Goal: Information Seeking & Learning: Learn about a topic

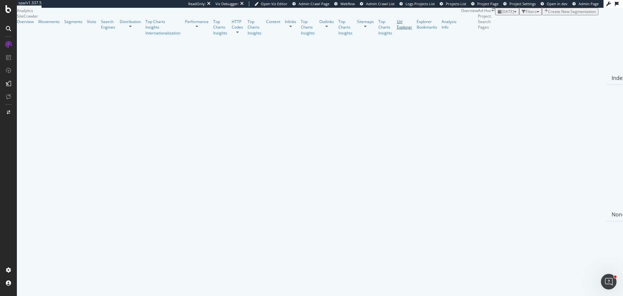
click at [397, 30] on div "Url Explorer" at bounding box center [404, 24] width 15 height 11
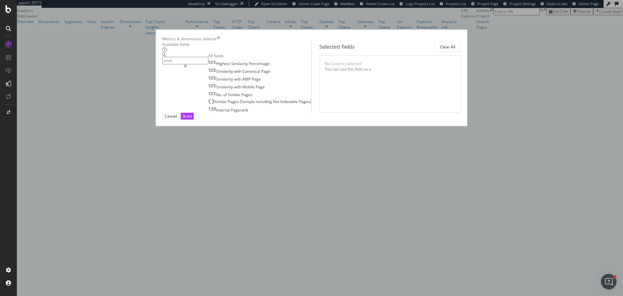
type input "simil"
click at [236, 89] on div "Highest Similarity Percentage Similarity with Canonical Page Similarity with AM…" at bounding box center [259, 86] width 103 height 53
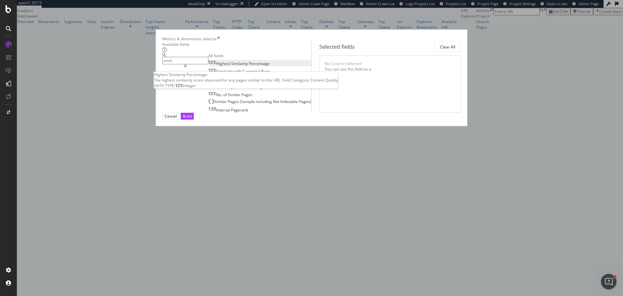
click at [236, 66] on div "Highest Similarity Percentage" at bounding box center [238, 64] width 61 height 6
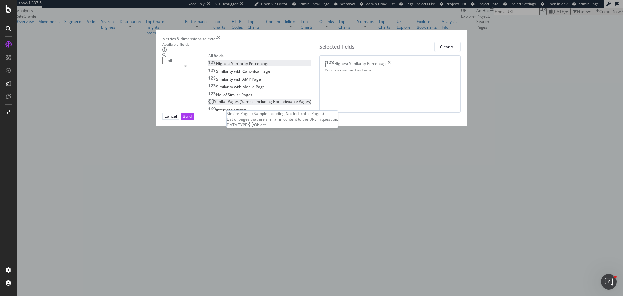
click at [256, 104] on span "including" at bounding box center [264, 102] width 17 height 6
click at [192, 119] on div "Build" at bounding box center [187, 116] width 9 height 6
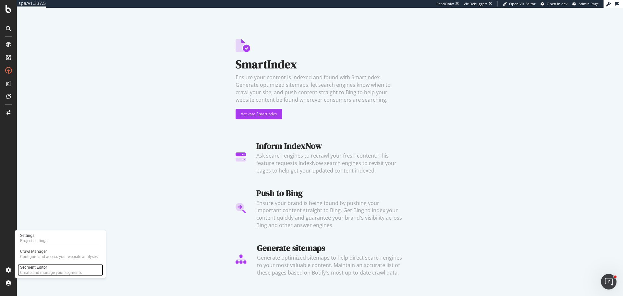
drag, startPoint x: 47, startPoint y: 272, endPoint x: 63, endPoint y: 222, distance: 51.8
click at [48, 272] on div "Create and manage your segments" at bounding box center [51, 272] width 62 height 5
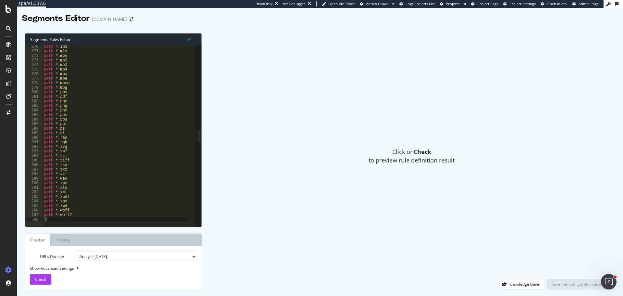
scroll to position [3040, 0]
click at [44, 277] on span "Check" at bounding box center [40, 279] width 11 height 6
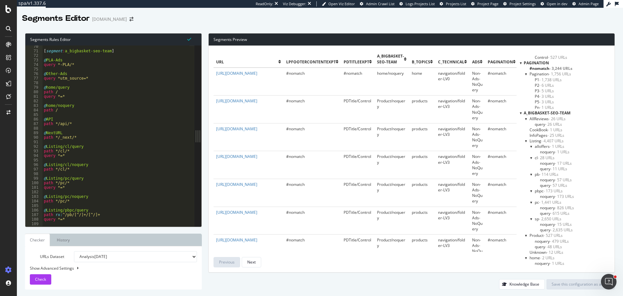
scroll to position [65, 0]
click at [556, 114] on span "- 26 URLs" at bounding box center [557, 114] width 17 height 6
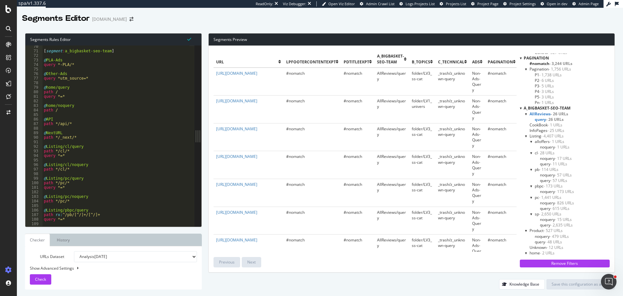
click at [558, 126] on span "- 1 URLs" at bounding box center [555, 125] width 15 height 6
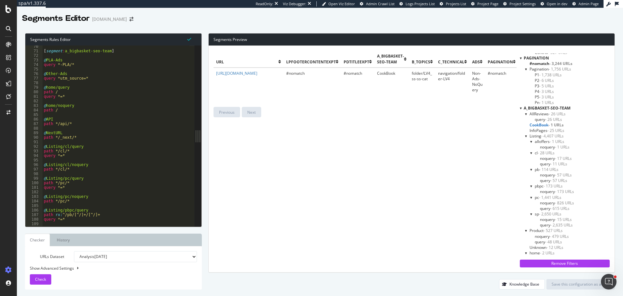
click at [564, 128] on span "- 25 URLs" at bounding box center [555, 131] width 17 height 6
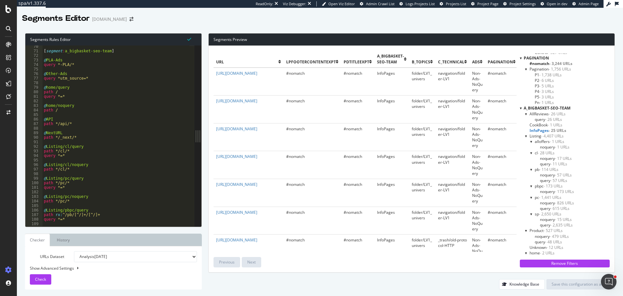
click at [561, 136] on span "- 4,407 URLs" at bounding box center [552, 136] width 22 height 6
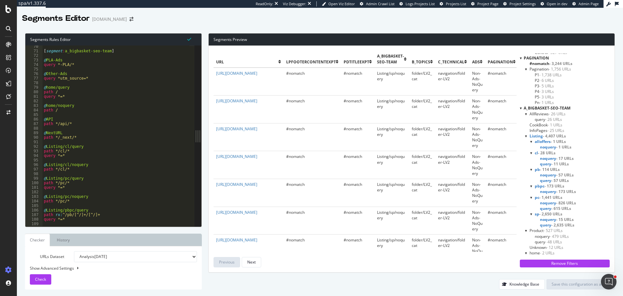
click at [552, 141] on span "alloffers - 1 URLs" at bounding box center [550, 142] width 31 height 6
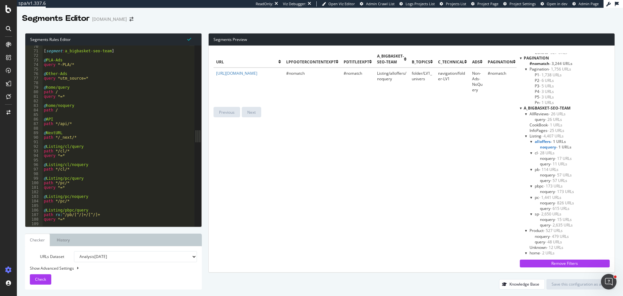
click at [554, 151] on span "- 28 URLs" at bounding box center [546, 153] width 17 height 6
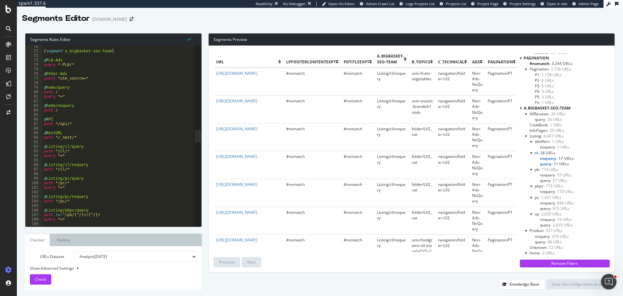
click at [558, 169] on span "- 114 URLs" at bounding box center [548, 169] width 19 height 6
click at [565, 175] on span "- 57 URLs" at bounding box center [565, 175] width 18 height 6
click at [562, 185] on span "- 173 URLs" at bounding box center [552, 186] width 19 height 6
click at [566, 190] on span "- 173 URLs" at bounding box center [566, 191] width 20 height 6
click at [556, 197] on span "- 1,441 URLs" at bounding box center [550, 197] width 22 height 6
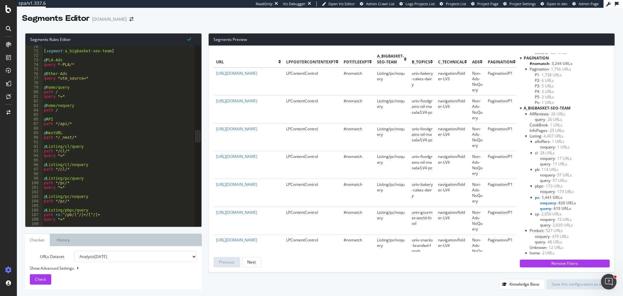
click at [576, 204] on span "- 826 URLs" at bounding box center [566, 203] width 20 height 6
click at [567, 219] on span "- 15 URLs" at bounding box center [563, 219] width 17 height 6
click at [567, 178] on span "- 57 URLs" at bounding box center [558, 180] width 17 height 6
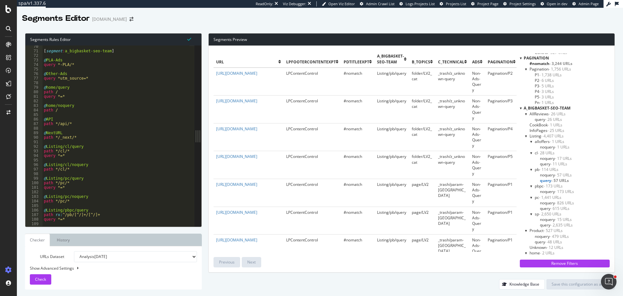
click at [558, 113] on span "- 26 URLs" at bounding box center [557, 114] width 17 height 6
click at [556, 118] on span "- 26 URLs" at bounding box center [555, 119] width 18 height 6
click at [257, 76] on link "[URL][DOMAIN_NAME]" at bounding box center [236, 73] width 41 height 6
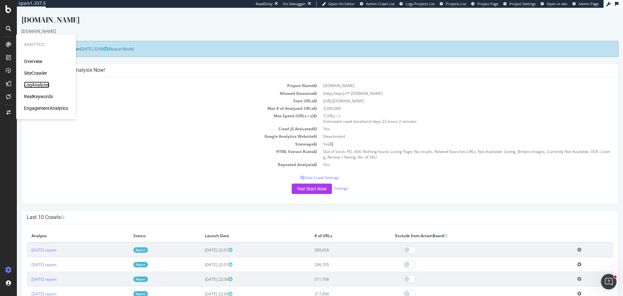
click at [40, 84] on div "LogAnalyzer" at bounding box center [36, 84] width 25 height 6
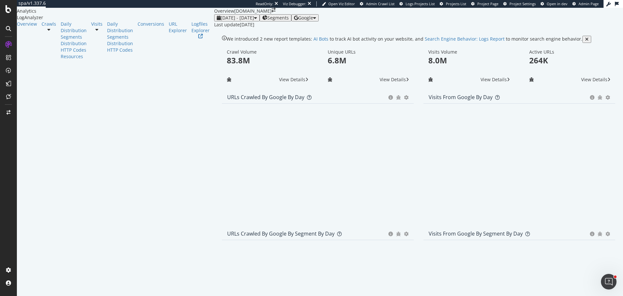
click at [313, 21] on span "Google" at bounding box center [305, 18] width 15 height 6
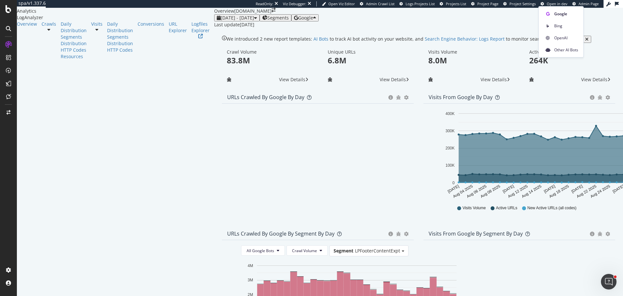
click at [553, 37] on div "OpenAI" at bounding box center [561, 37] width 45 height 9
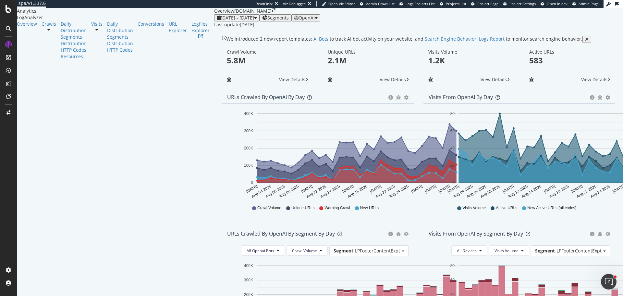
click at [315, 21] on span "OpenAI" at bounding box center [306, 18] width 16 height 6
click at [565, 50] on span "Other AI Bots" at bounding box center [565, 50] width 24 height 6
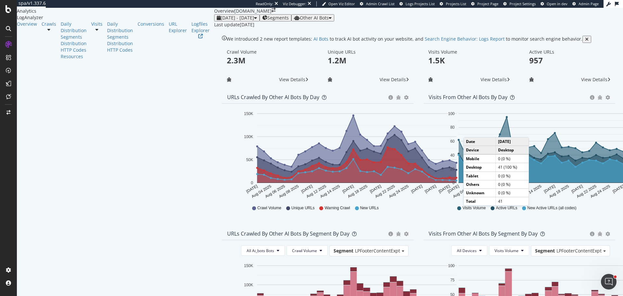
click at [329, 21] on span "Other AI Bots" at bounding box center [314, 18] width 29 height 6
click at [592, 64] on div "OpenAI" at bounding box center [594, 68] width 46 height 9
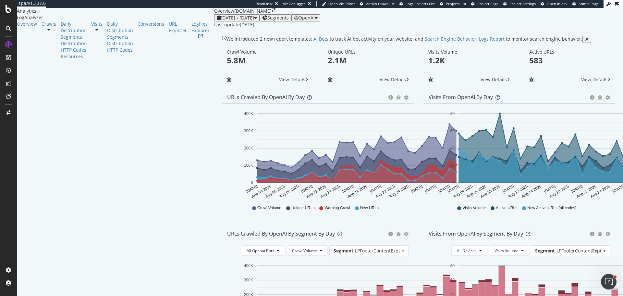
click at [315, 21] on span "OpenAI" at bounding box center [306, 18] width 16 height 6
click at [555, 26] on span "Bing" at bounding box center [565, 26] width 24 height 6
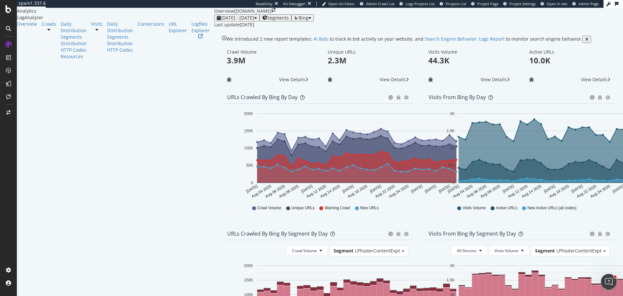
click at [308, 21] on span "Bing" at bounding box center [303, 18] width 10 height 6
click at [565, 36] on span "OpenAI" at bounding box center [571, 38] width 24 height 6
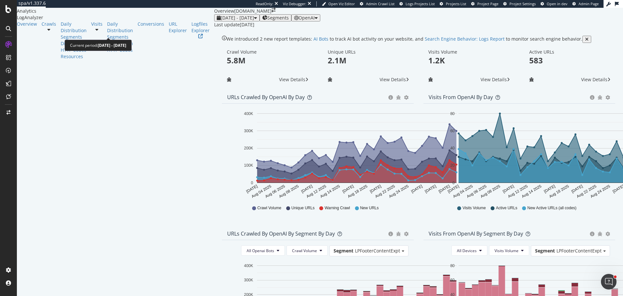
click at [214, 21] on button "2025 Aug. 2nd - Aug. 31st" at bounding box center [236, 17] width 45 height 7
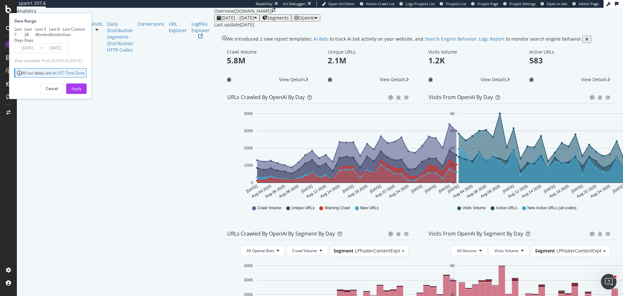
click at [49, 37] on div "Last 3 Months" at bounding box center [42, 31] width 14 height 11
type input "2025/06/01"
click at [87, 94] on button "Apply" at bounding box center [76, 88] width 20 height 10
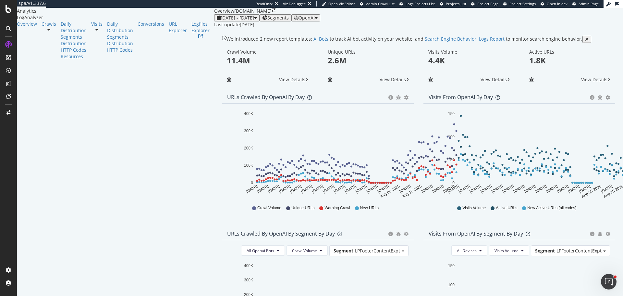
scroll to position [130, 0]
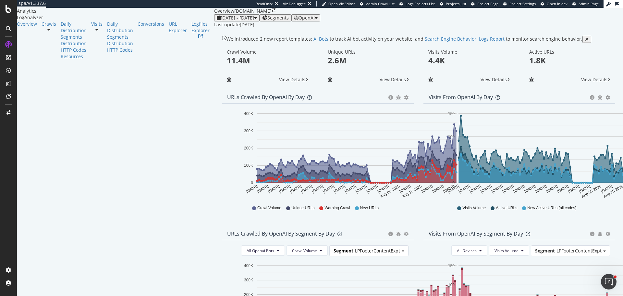
click at [355, 247] on span "LPFooterContentExpt" at bounding box center [377, 250] width 45 height 6
click at [353, 273] on div "A_bigbasket_seo_team" at bounding box center [379, 277] width 52 height 9
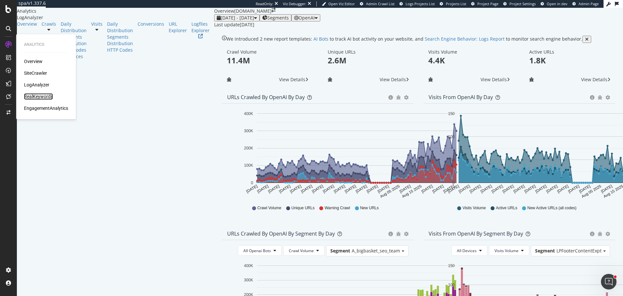
drag, startPoint x: 35, startPoint y: 96, endPoint x: 96, endPoint y: 88, distance: 61.8
click at [35, 96] on div "RealKeywords" at bounding box center [38, 96] width 29 height 6
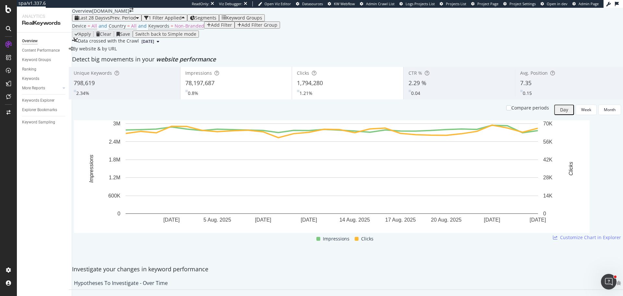
click at [262, 20] on div "Keyword Groups" at bounding box center [242, 17] width 41 height 5
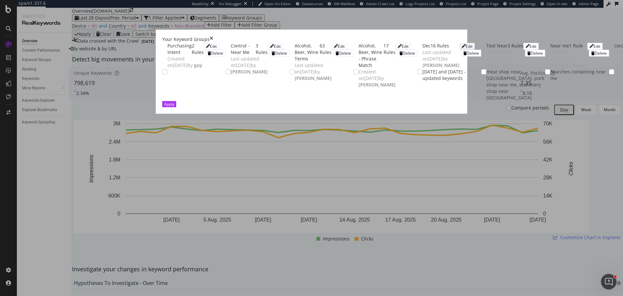
click at [466, 49] on div "Edit" at bounding box center [469, 46] width 7 height 6
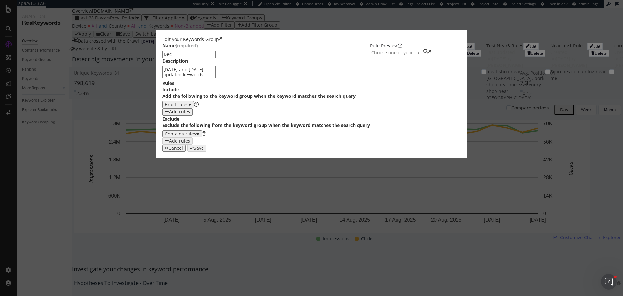
scroll to position [12, 0]
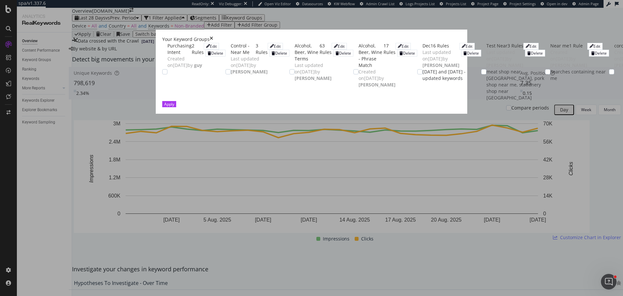
click at [213, 36] on icon "times" at bounding box center [212, 39] width 4 height 6
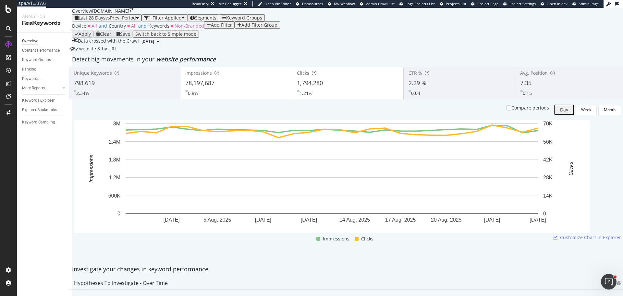
click at [211, 28] on div "Add Filter" at bounding box center [221, 24] width 21 height 5
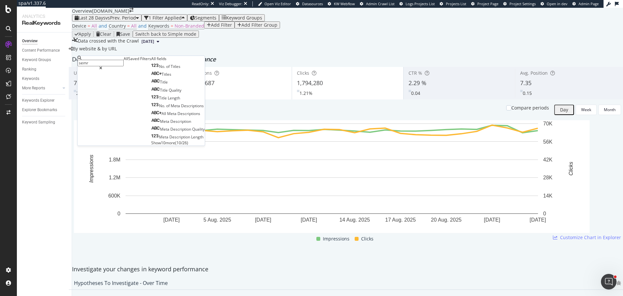
type input "semru"
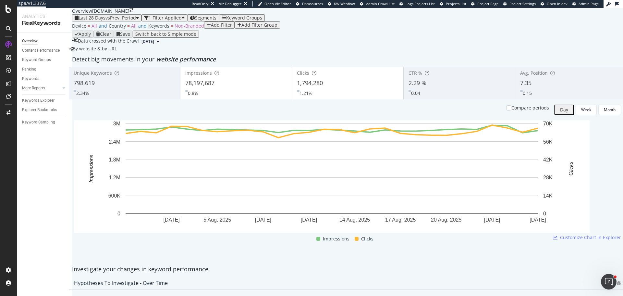
click at [448, 30] on div "Device = All and Country = All and Keywords = Non-Branded Add Filter Add Filter…" at bounding box center [347, 25] width 551 height 9
click at [262, 20] on div "Keyword Groups" at bounding box center [244, 17] width 36 height 5
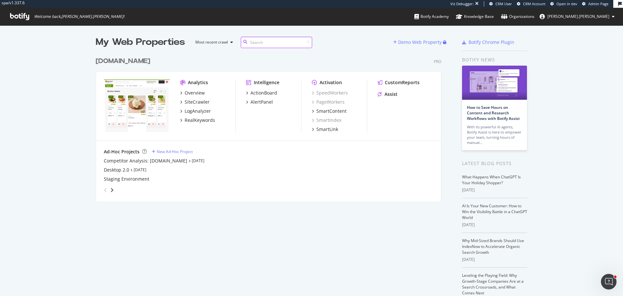
scroll to position [148, 346]
click at [155, 162] on div "Competitor Analysis: [DOMAIN_NAME]" at bounding box center [145, 160] width 83 height 6
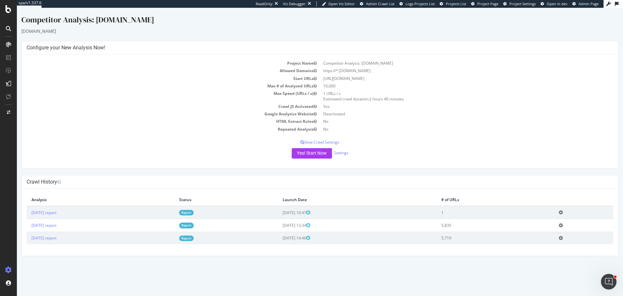
click at [224, 208] on td "Report" at bounding box center [225, 212] width 103 height 13
click at [194, 214] on link "Report" at bounding box center [186, 213] width 15 height 6
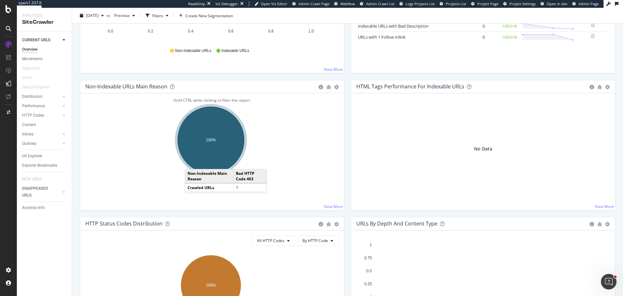
scroll to position [162, 0]
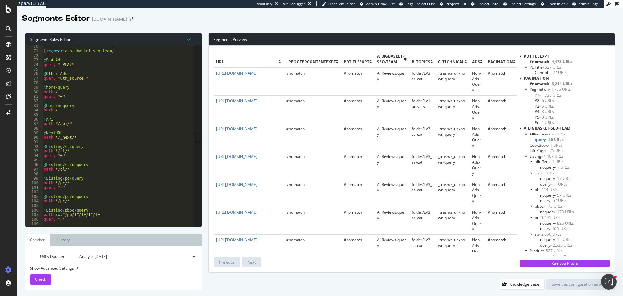
scroll to position [77, 0]
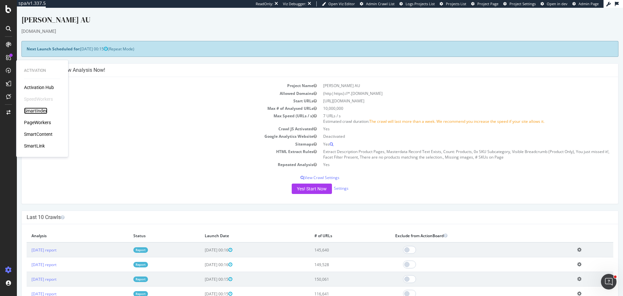
click at [39, 111] on div "SmartIndex" at bounding box center [35, 110] width 23 height 6
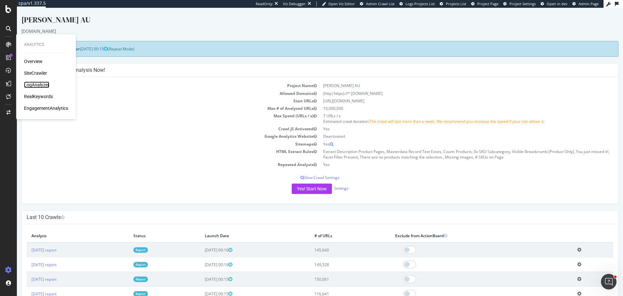
drag, startPoint x: 40, startPoint y: 84, endPoint x: 43, endPoint y: 83, distance: 3.3
click at [40, 84] on div "LogAnalyzer" at bounding box center [36, 84] width 25 height 6
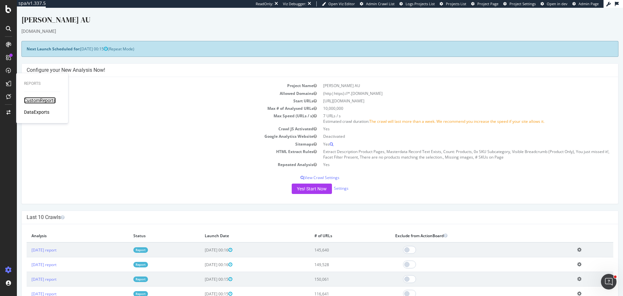
click at [39, 101] on div "CustomReports" at bounding box center [40, 100] width 32 height 6
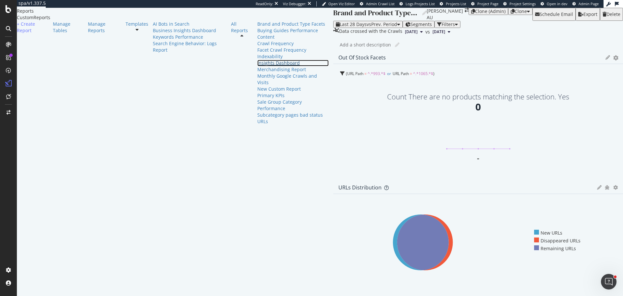
click at [257, 66] on div "Insights Dashboard" at bounding box center [292, 63] width 71 height 6
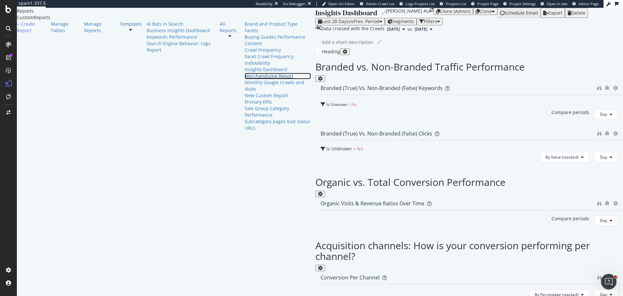
click at [245, 79] on div "Merchandising Report" at bounding box center [278, 76] width 67 height 6
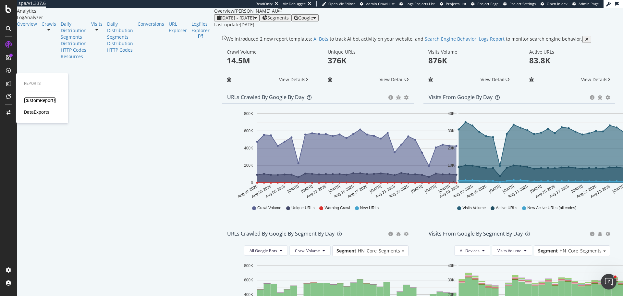
click at [30, 97] on div "CustomReports" at bounding box center [40, 100] width 32 height 6
click at [598, 21] on div "[DATE] - [DATE] Segments Google" at bounding box center [418, 17] width 409 height 7
click at [313, 21] on span "Google" at bounding box center [305, 18] width 15 height 6
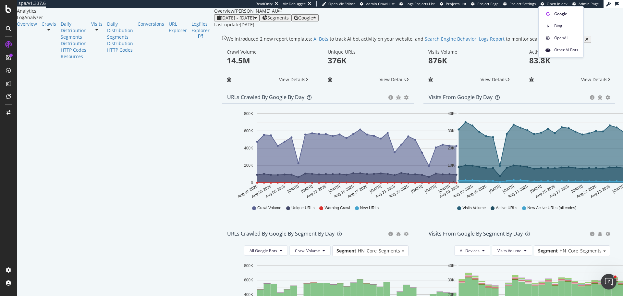
click at [565, 39] on span "OpenAI" at bounding box center [566, 38] width 24 height 6
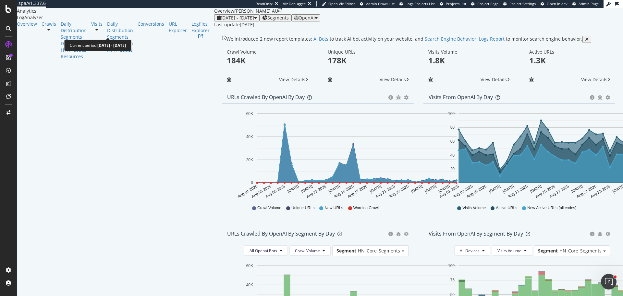
click at [217, 20] on div "2025 Aug. 1st - Aug. 30th" at bounding box center [237, 17] width 40 height 5
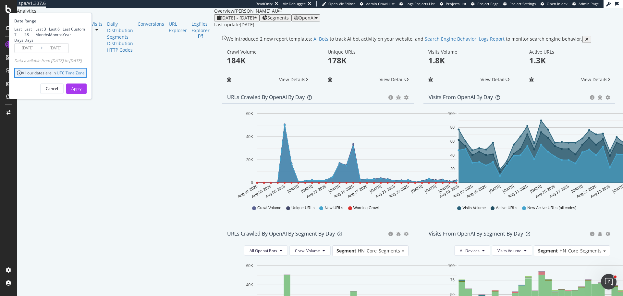
click at [49, 37] on div "Last 3 Months" at bounding box center [42, 31] width 14 height 11
type input "2025/05/31"
click at [81, 91] on div "Apply" at bounding box center [76, 89] width 10 height 6
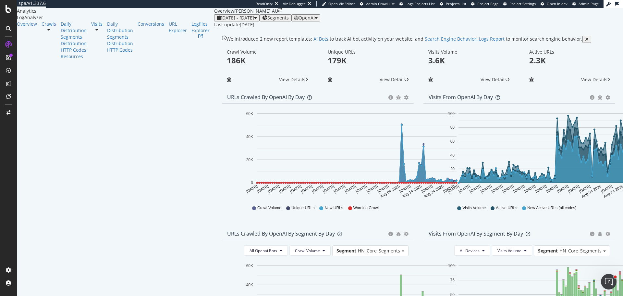
click at [315, 21] on span "OpenAI" at bounding box center [306, 18] width 16 height 6
click at [565, 51] on span "Other AI Bots" at bounding box center [565, 50] width 24 height 6
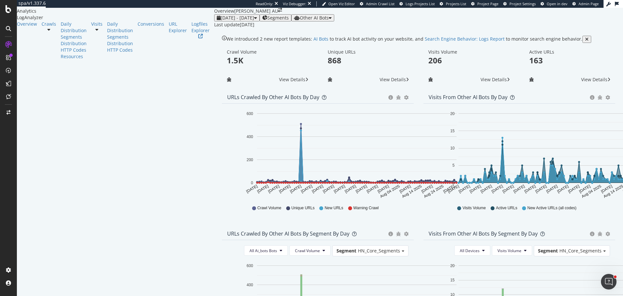
click at [329, 21] on span "Other AI Bots" at bounding box center [314, 18] width 29 height 6
click at [589, 58] on span "Bing" at bounding box center [599, 57] width 25 height 6
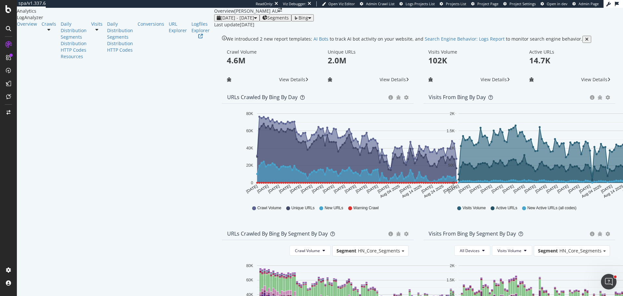
click at [308, 21] on span "Bing" at bounding box center [303, 18] width 10 height 6
click at [575, 39] on span "OpenAI" at bounding box center [571, 38] width 24 height 6
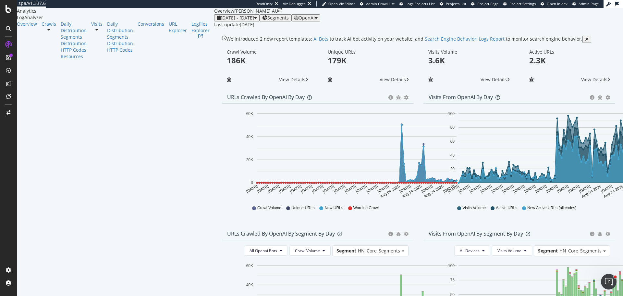
click at [315, 21] on span "OpenAI" at bounding box center [306, 18] width 16 height 6
click at [558, 25] on span "Bing" at bounding box center [565, 26] width 24 height 6
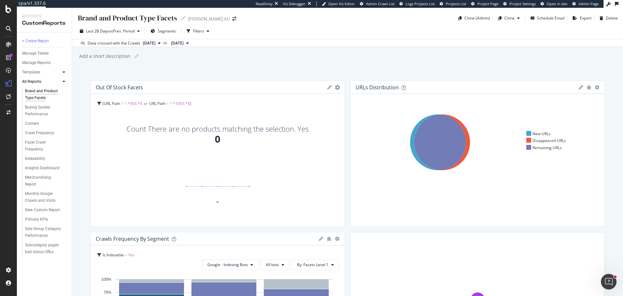
click at [66, 71] on div at bounding box center [64, 72] width 6 height 6
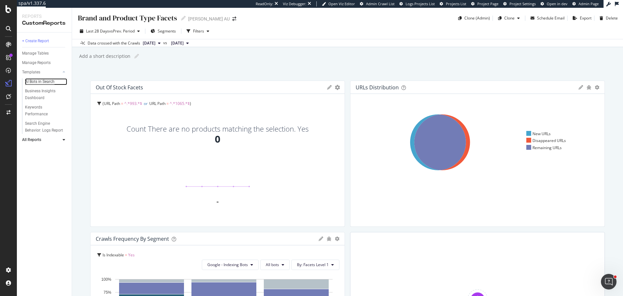
click at [46, 79] on div "AI Bots in Search" at bounding box center [40, 81] width 30 height 7
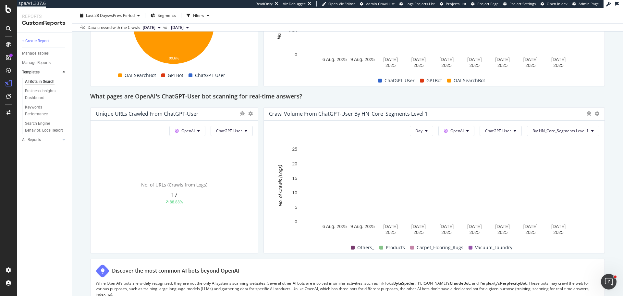
scroll to position [649, 0]
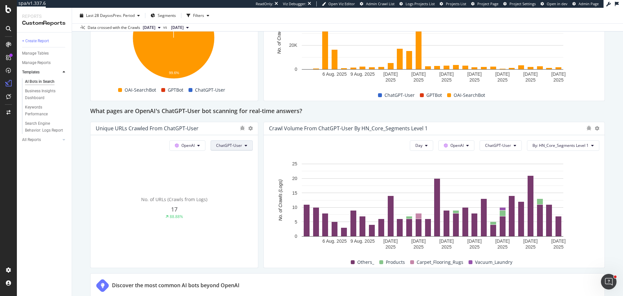
click at [243, 181] on span "OAI-SearchBot" at bounding box center [231, 182] width 33 height 6
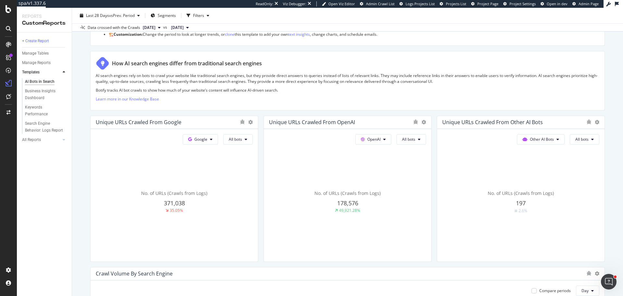
scroll to position [162, 0]
